Goal: Information Seeking & Learning: Learn about a topic

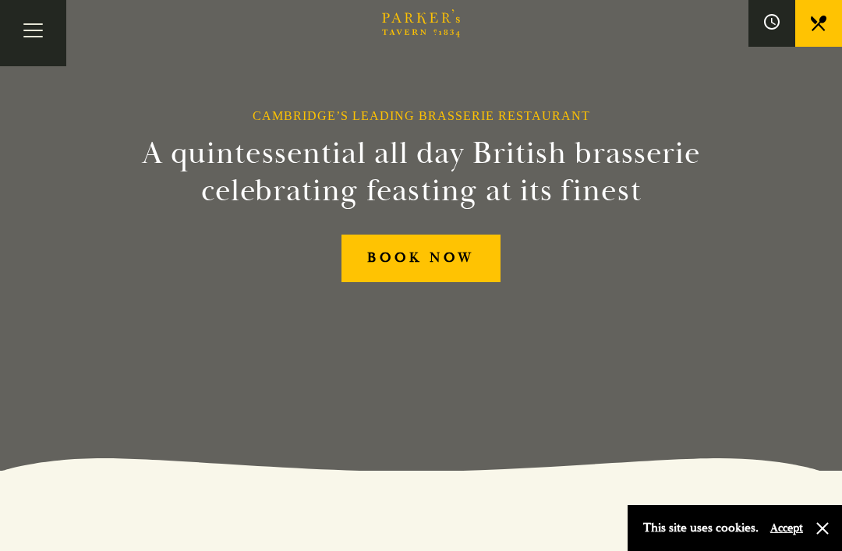
scroll to position [80, 0]
click at [37, 27] on button "Toggle navigation" at bounding box center [33, 33] width 66 height 66
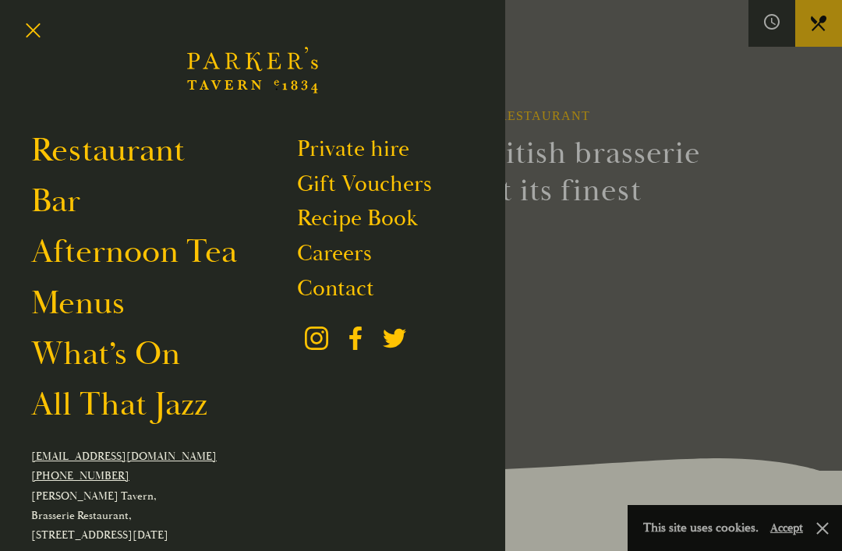
click at [93, 302] on link "Menus" at bounding box center [78, 303] width 94 height 42
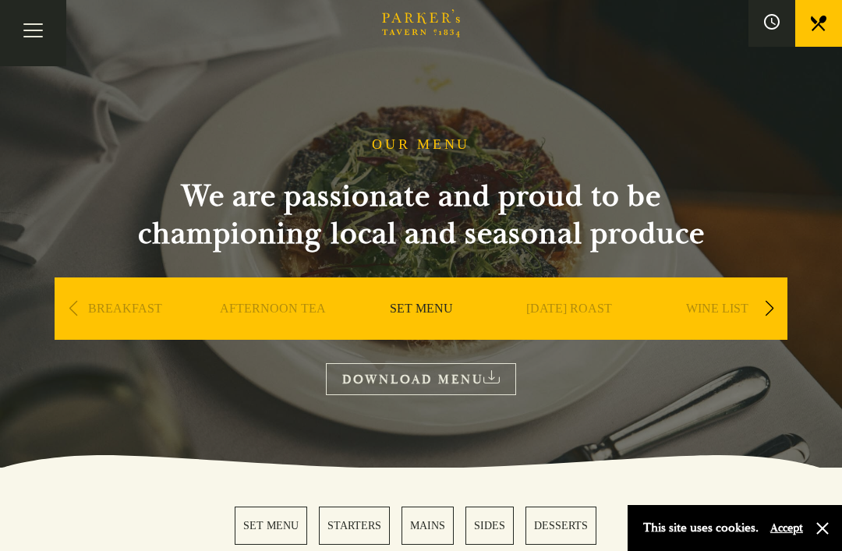
click at [32, 33] on button "Toggle navigation" at bounding box center [33, 33] width 66 height 66
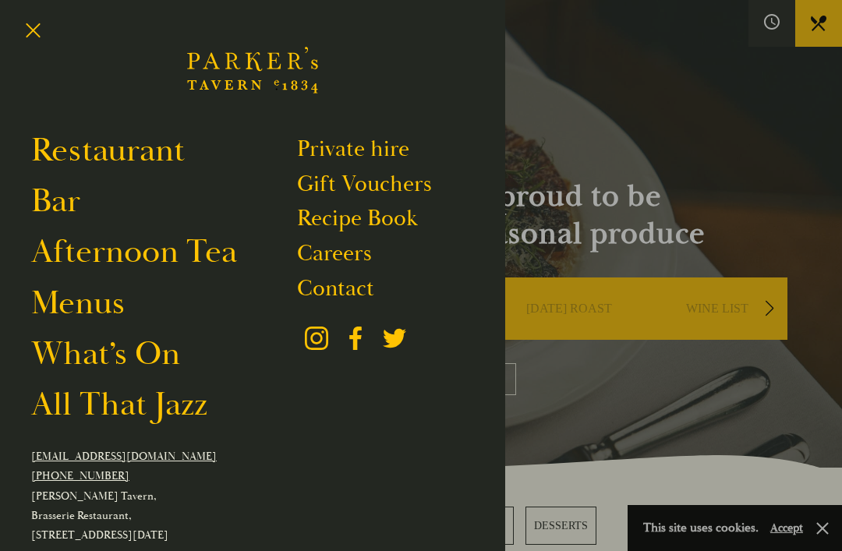
click at [149, 150] on link "Restaurant" at bounding box center [108, 150] width 154 height 42
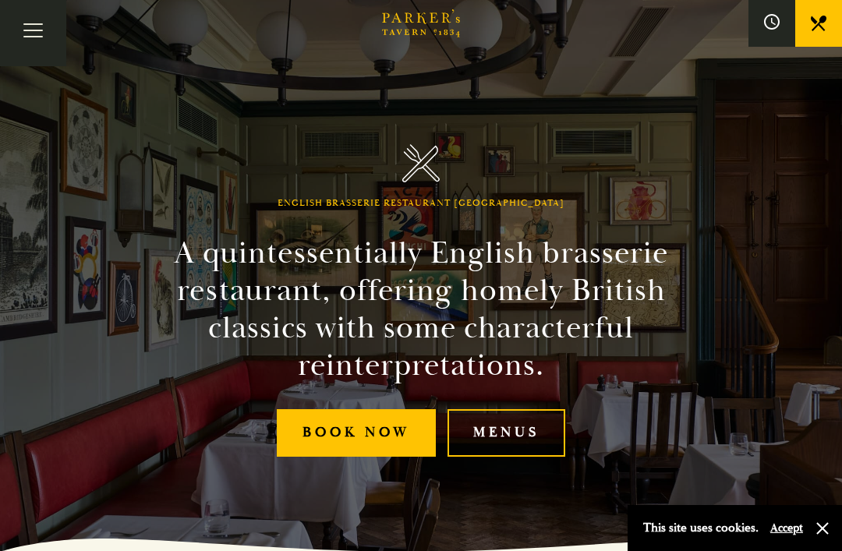
click at [502, 457] on link "Menus" at bounding box center [506, 433] width 118 height 48
click at [510, 457] on link "Menus" at bounding box center [506, 433] width 118 height 48
click at [509, 457] on link "Menus" at bounding box center [506, 433] width 118 height 48
click at [37, 24] on button "Toggle navigation" at bounding box center [33, 33] width 66 height 66
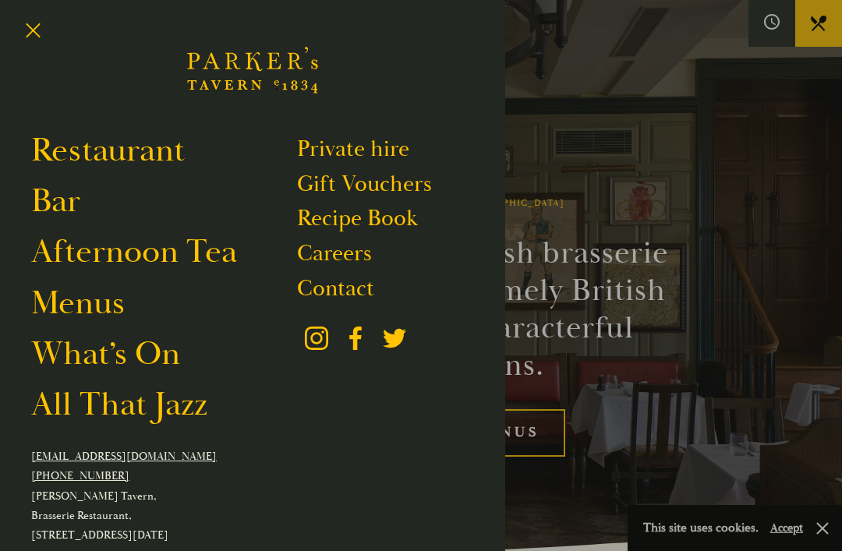
click at [100, 303] on link "Menus" at bounding box center [78, 303] width 94 height 42
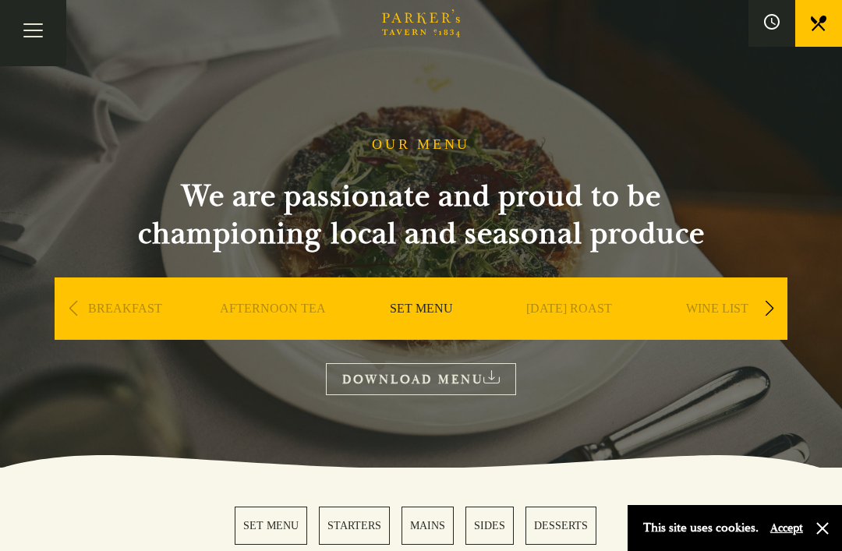
click at [771, 311] on div "Next slide" at bounding box center [768, 308] width 21 height 34
click at [776, 309] on div "Next slide" at bounding box center [768, 308] width 21 height 34
click at [779, 311] on div "Next slide" at bounding box center [768, 308] width 21 height 34
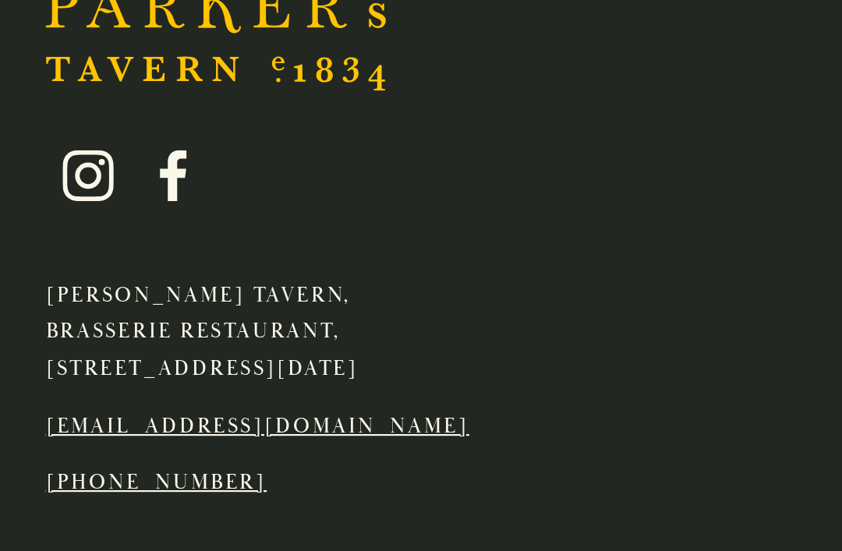
scroll to position [2534, 0]
